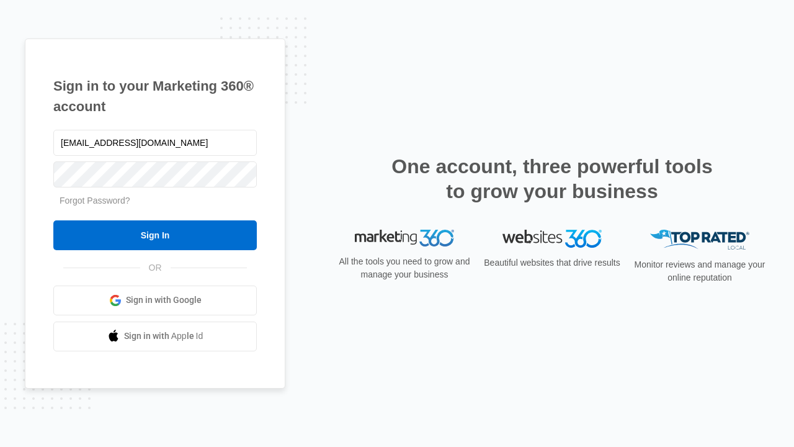
type input "[EMAIL_ADDRESS][DOMAIN_NAME]"
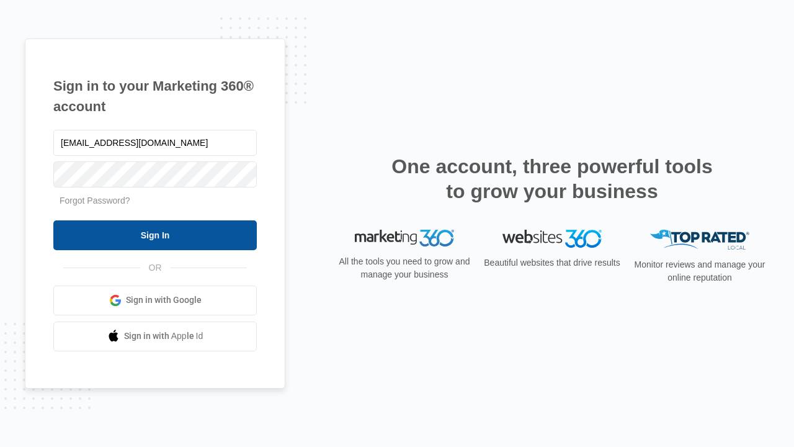
click at [155, 235] on input "Sign In" at bounding box center [155, 235] width 204 height 30
